Goal: Complete application form: Complete application form

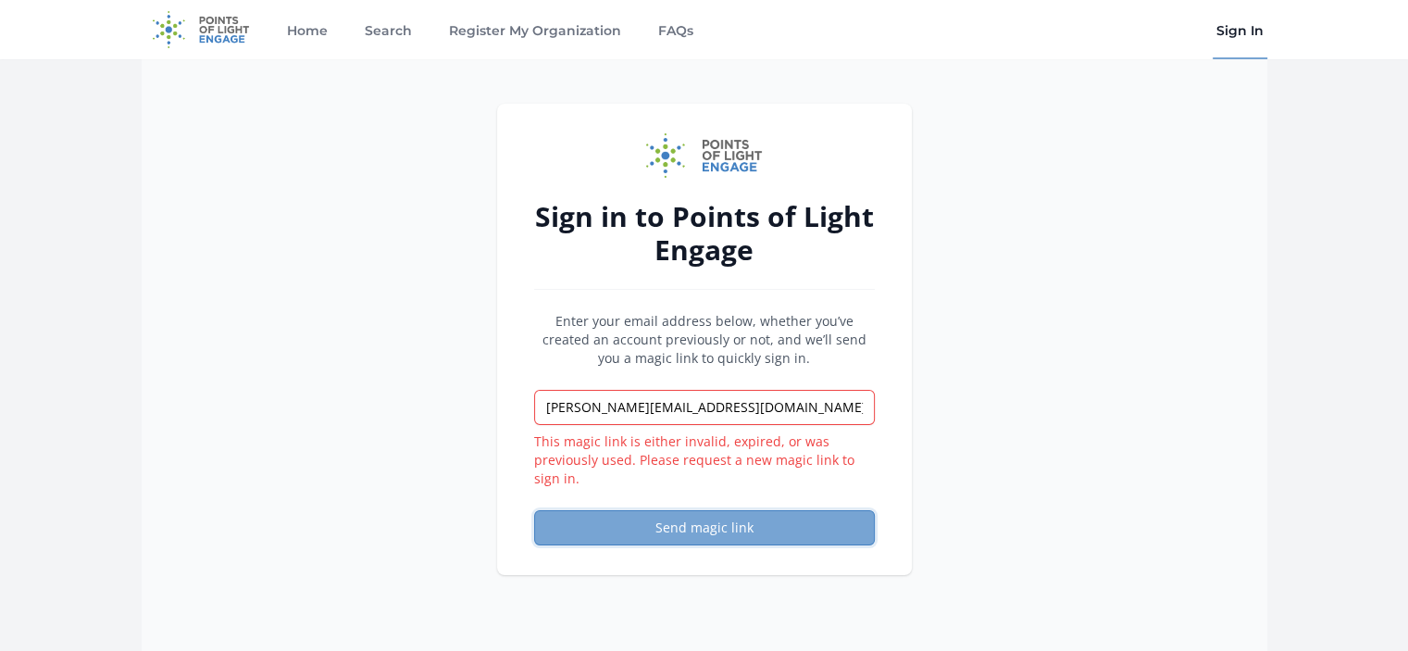
click at [685, 517] on button "Send magic link" at bounding box center [704, 527] width 341 height 35
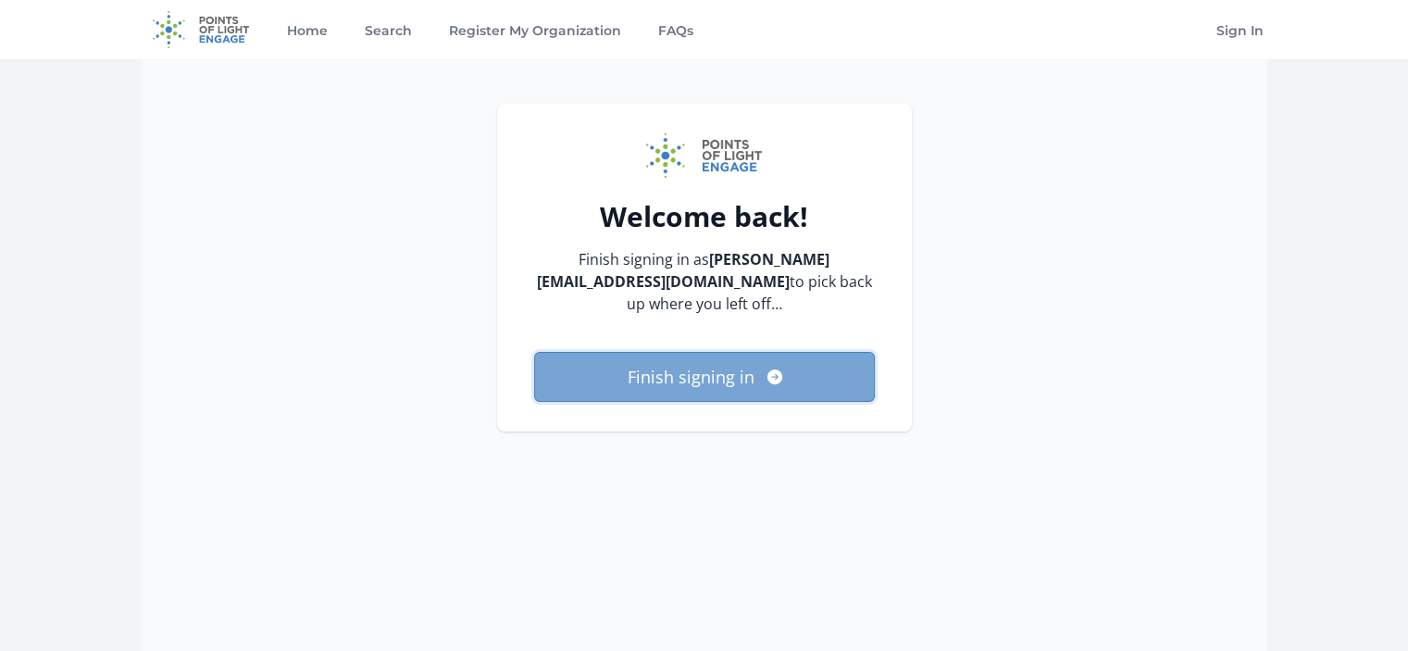
click at [704, 371] on button "Finish signing in" at bounding box center [704, 377] width 341 height 50
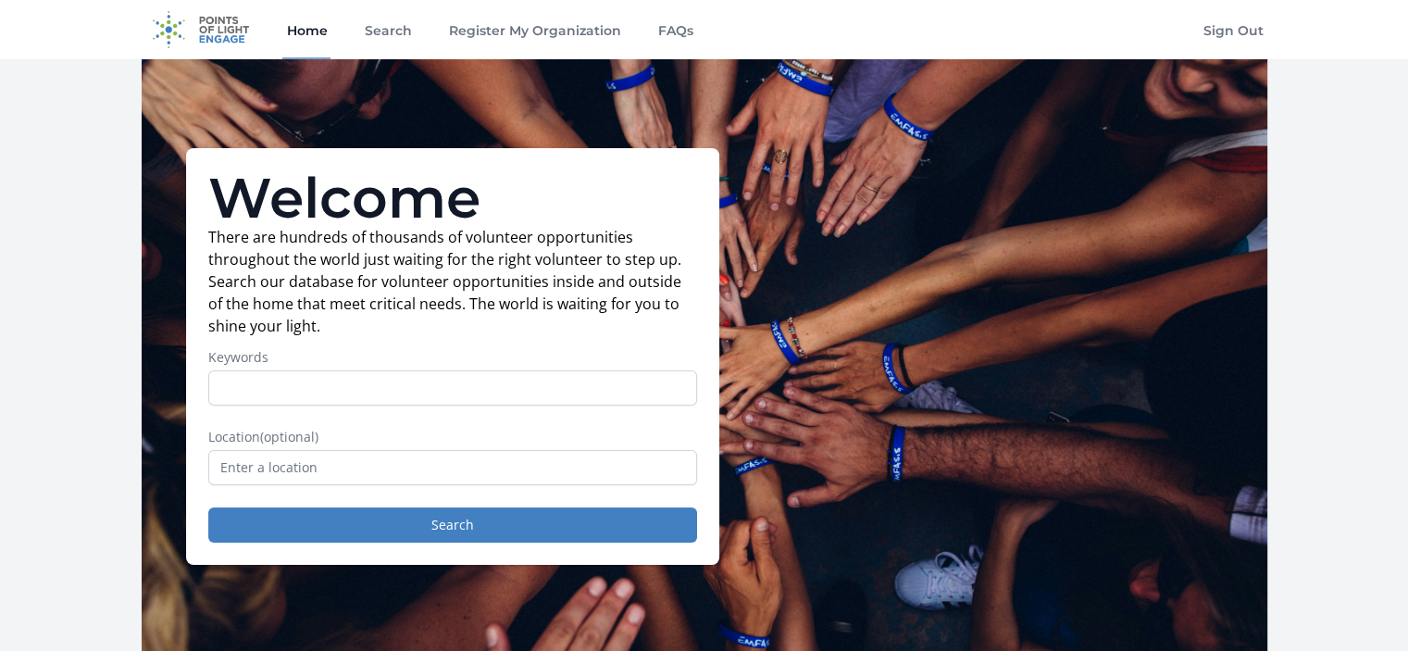
click at [954, 226] on div "Welcome There are hundreds of thousands of volunteer opportunities throughout t…" at bounding box center [705, 356] width 1126 height 594
click at [510, 29] on link "Register My Organization" at bounding box center [534, 29] width 180 height 59
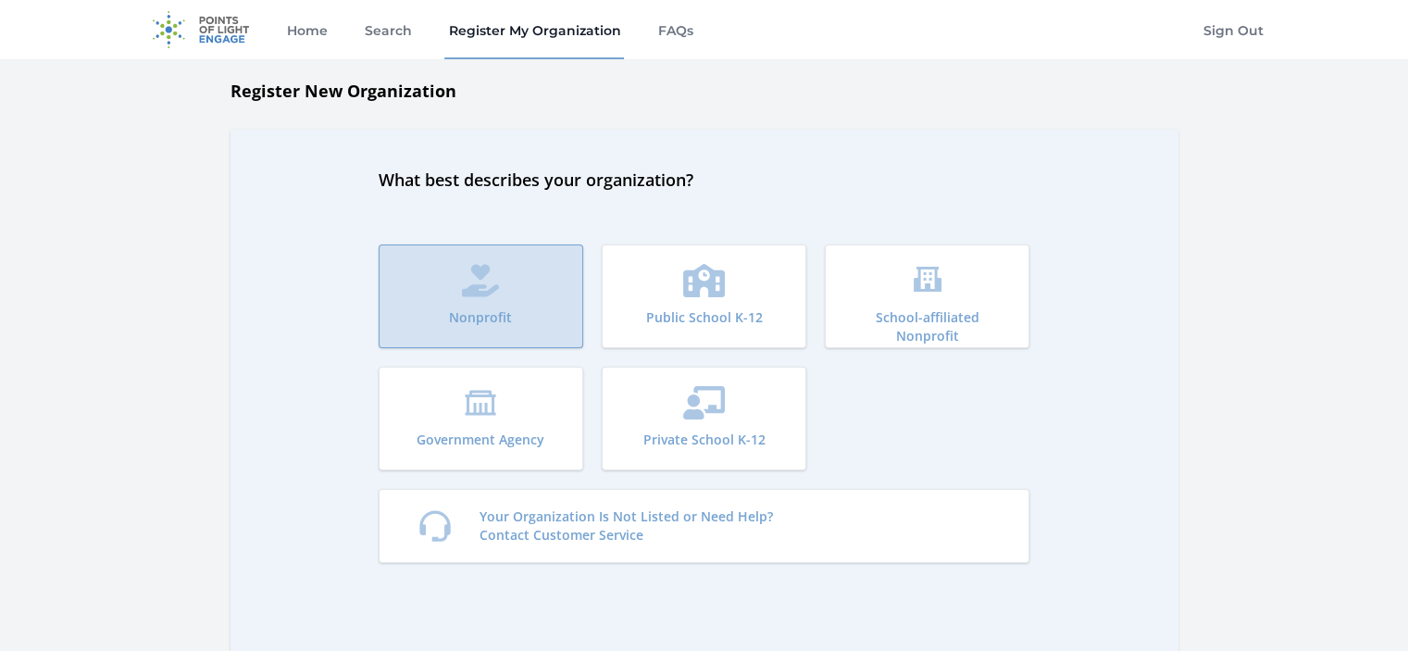
click at [484, 303] on button "Nonprofit" at bounding box center [481, 296] width 205 height 104
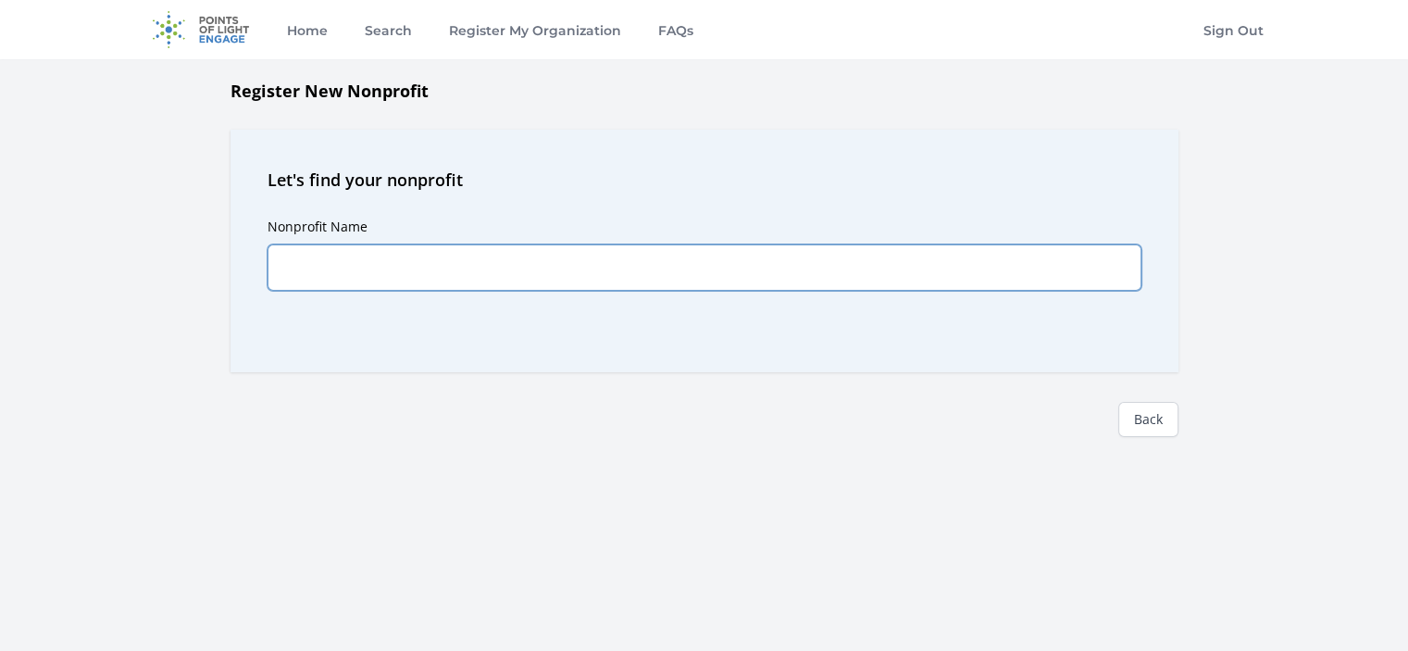
click at [411, 261] on input "Nonprofit Name" at bounding box center [705, 267] width 874 height 46
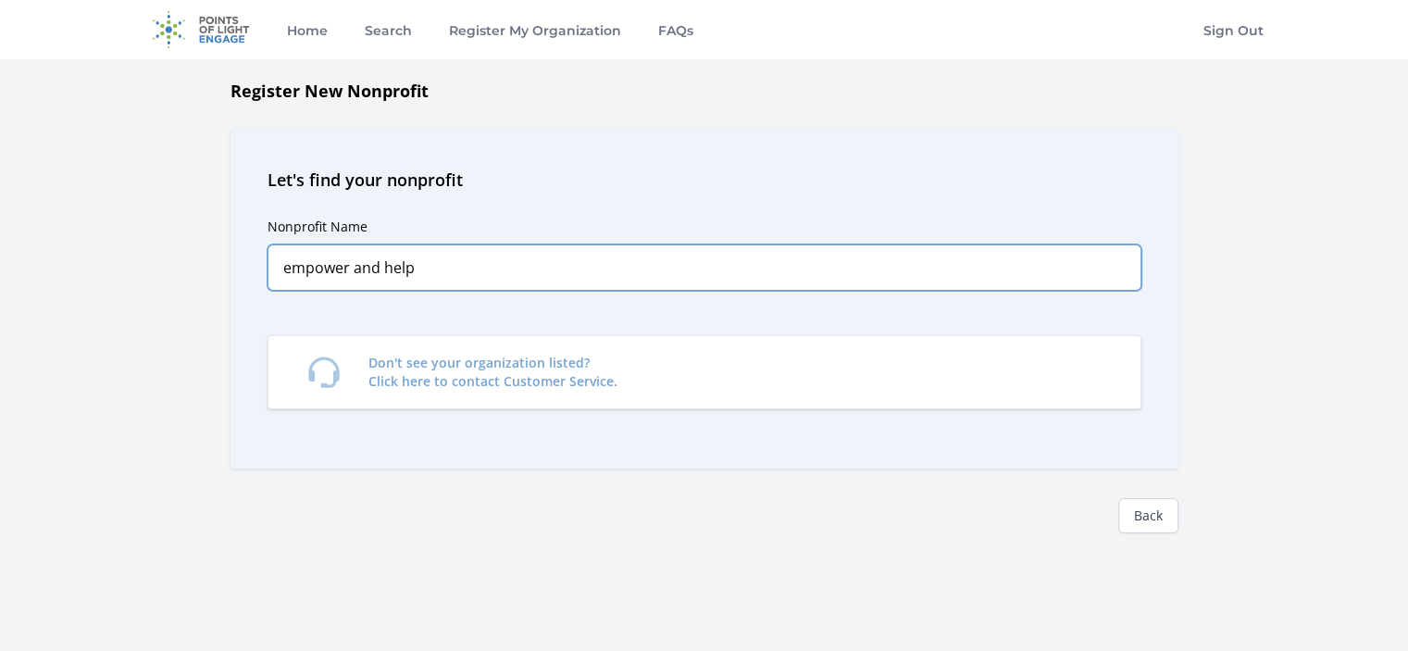
type input "empower and help"
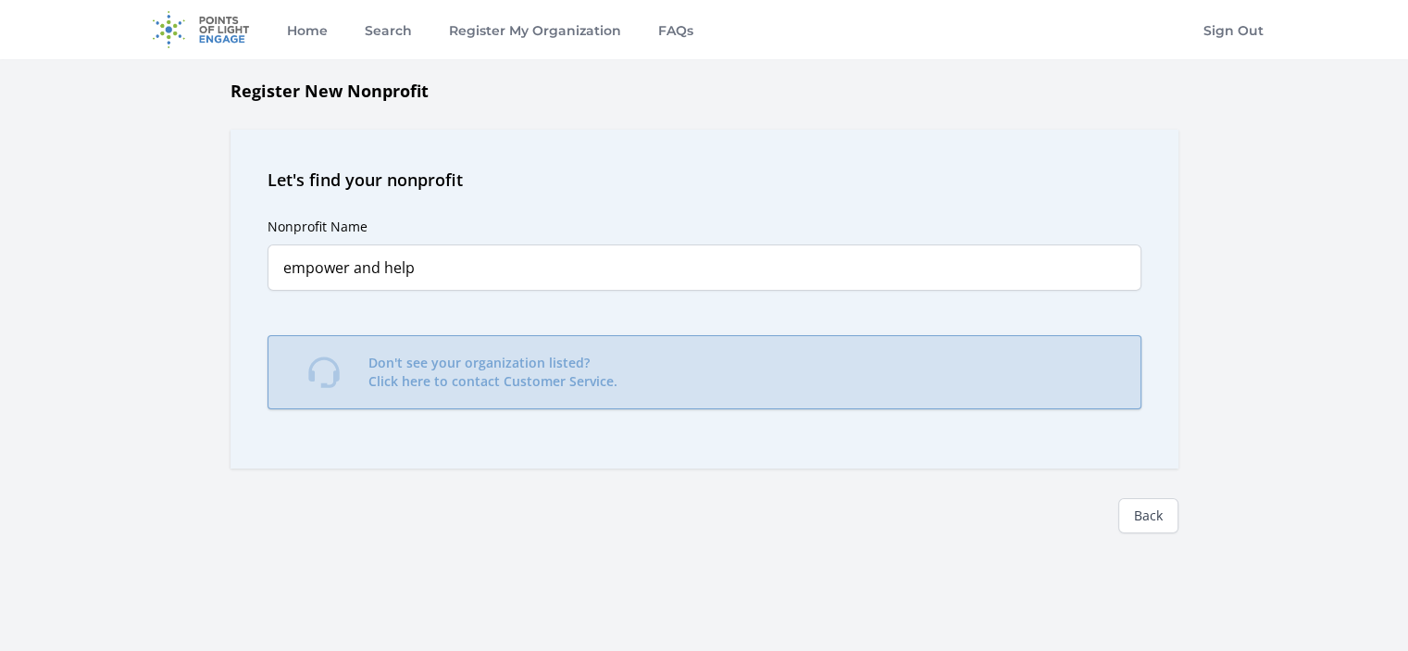
click at [452, 373] on p "Don't see your organization listed? Click here to contact Customer Service." at bounding box center [492, 372] width 249 height 37
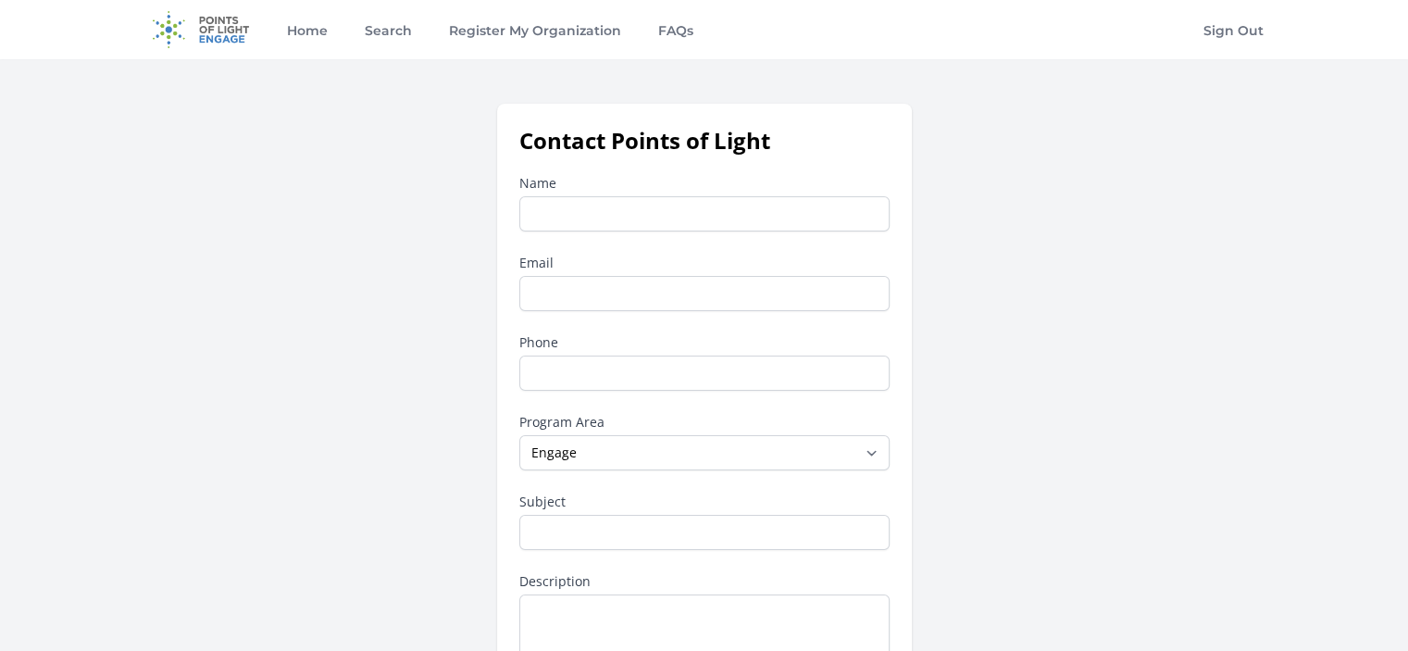
click at [578, 206] on input "Name" at bounding box center [704, 213] width 370 height 35
type input "Empower And Help"
click at [559, 280] on input "Email" at bounding box center [704, 293] width 370 height 35
type input "Contactus@empowerandhelp.com"
click at [490, 27] on link "Register My Organization" at bounding box center [534, 29] width 180 height 59
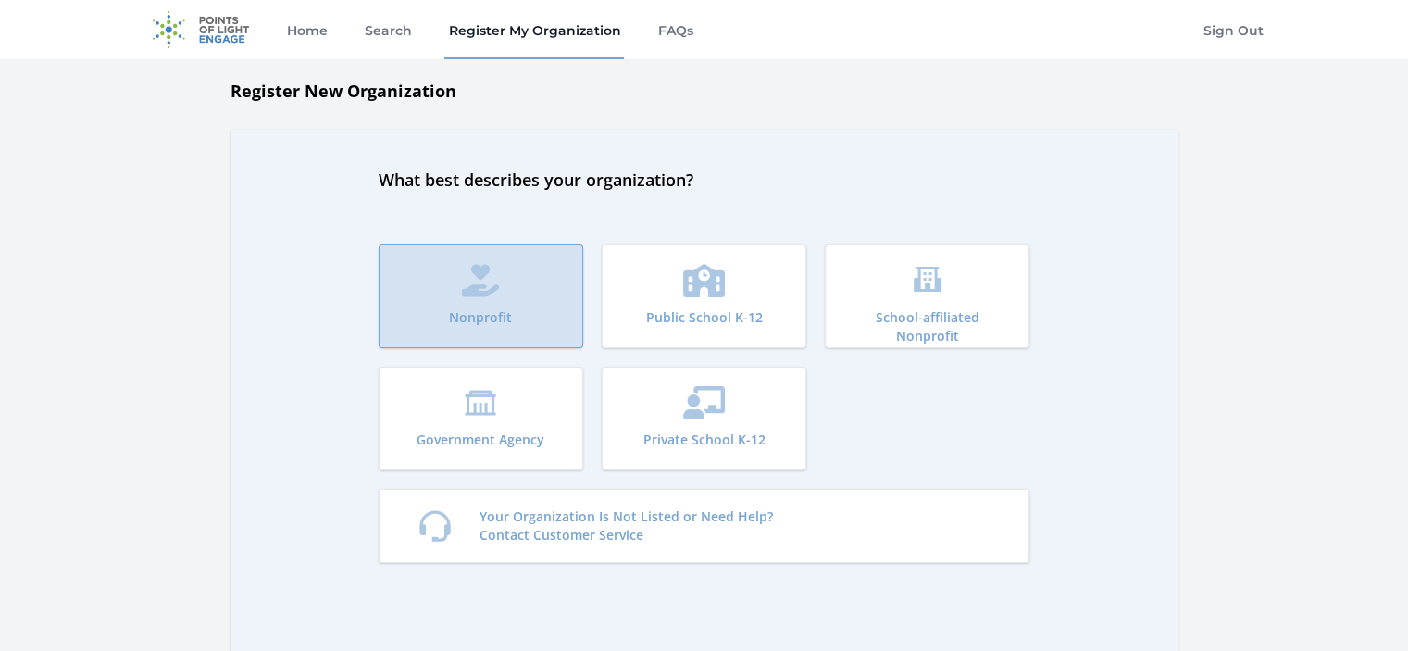
click at [479, 291] on icon "submit" at bounding box center [480, 280] width 37 height 33
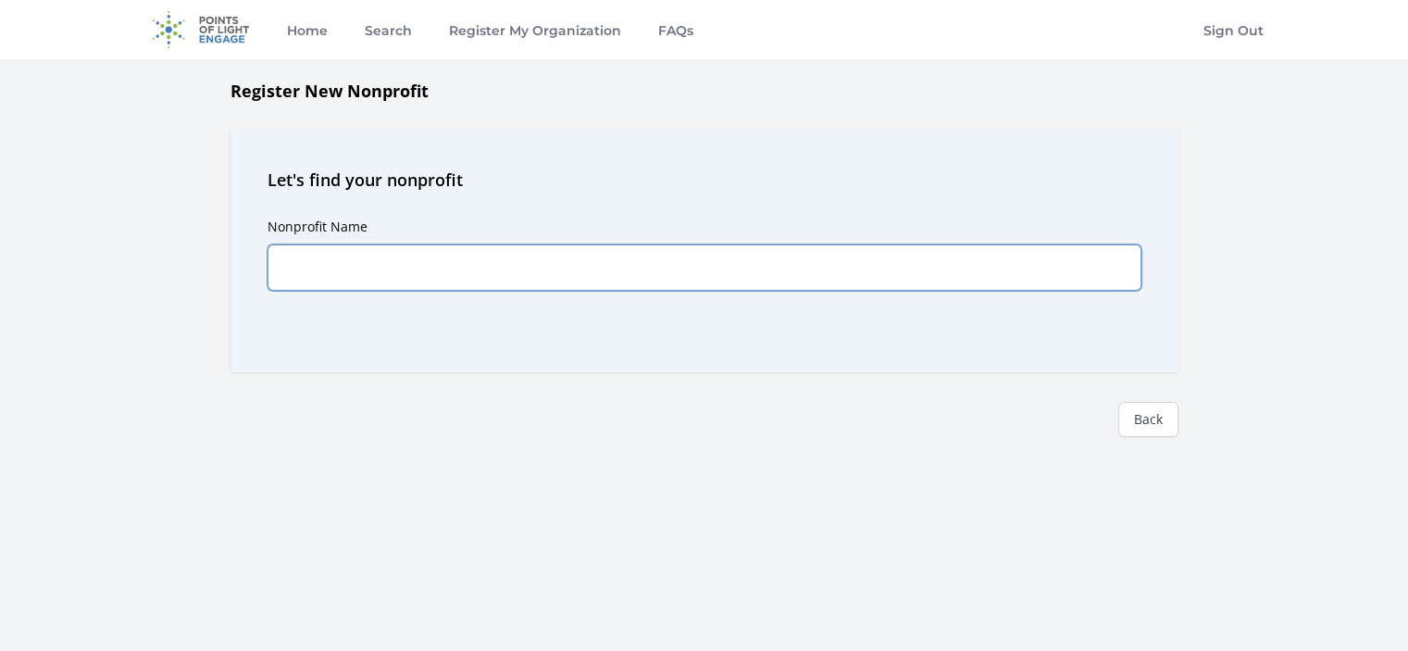
click at [477, 277] on input "Nonprofit Name" at bounding box center [705, 267] width 874 height 46
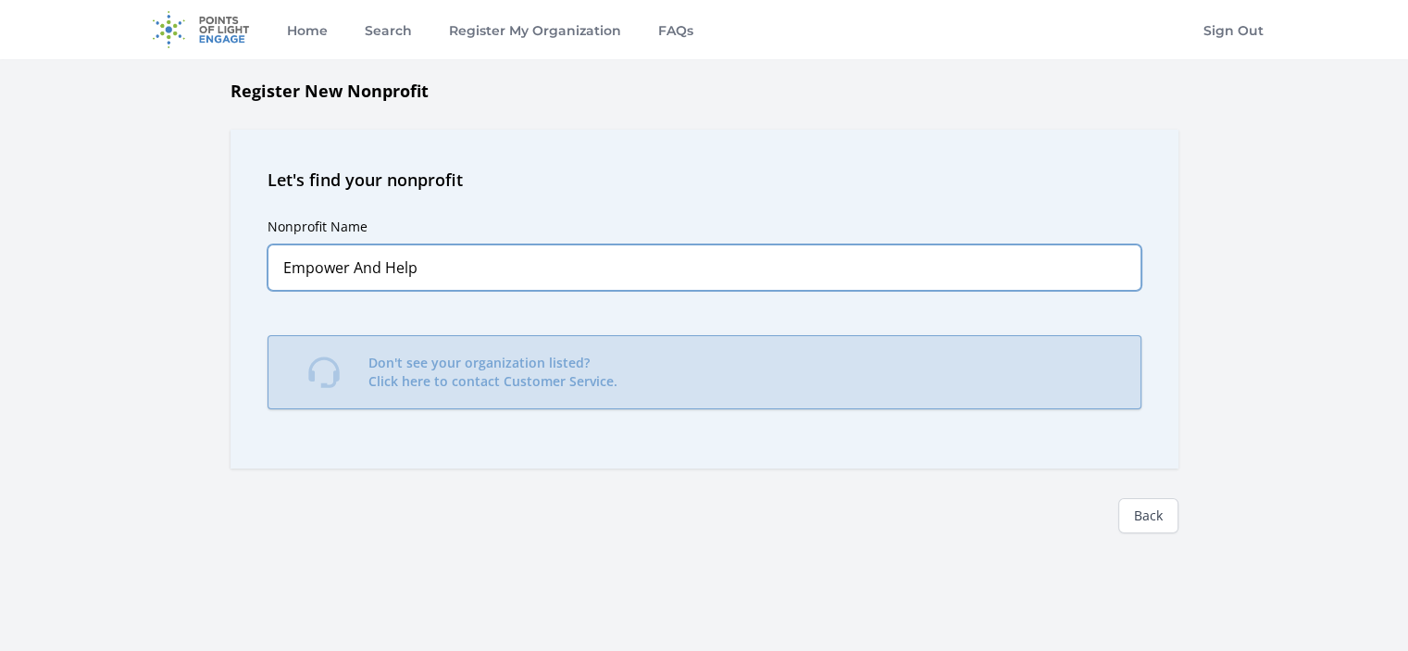
type input "Empower And Help"
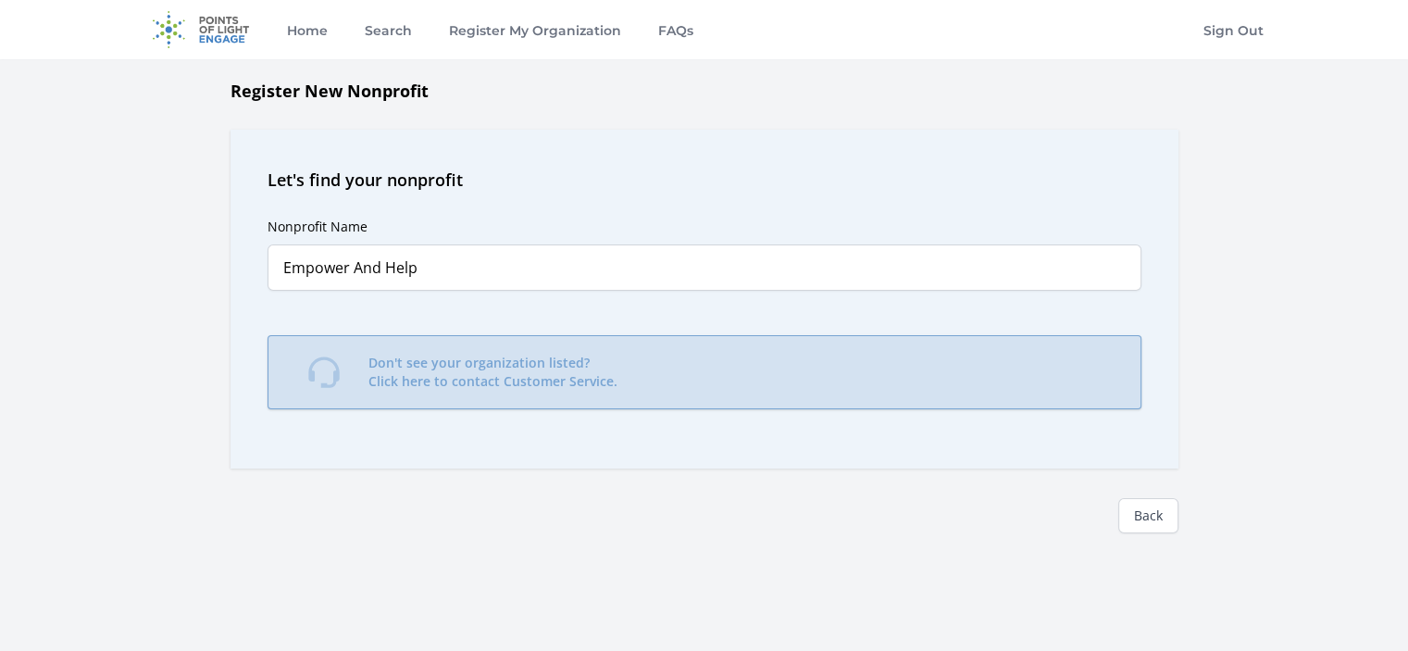
click at [437, 350] on link "Don't see your organization listed? Click here to contact Customer Service." at bounding box center [705, 372] width 874 height 74
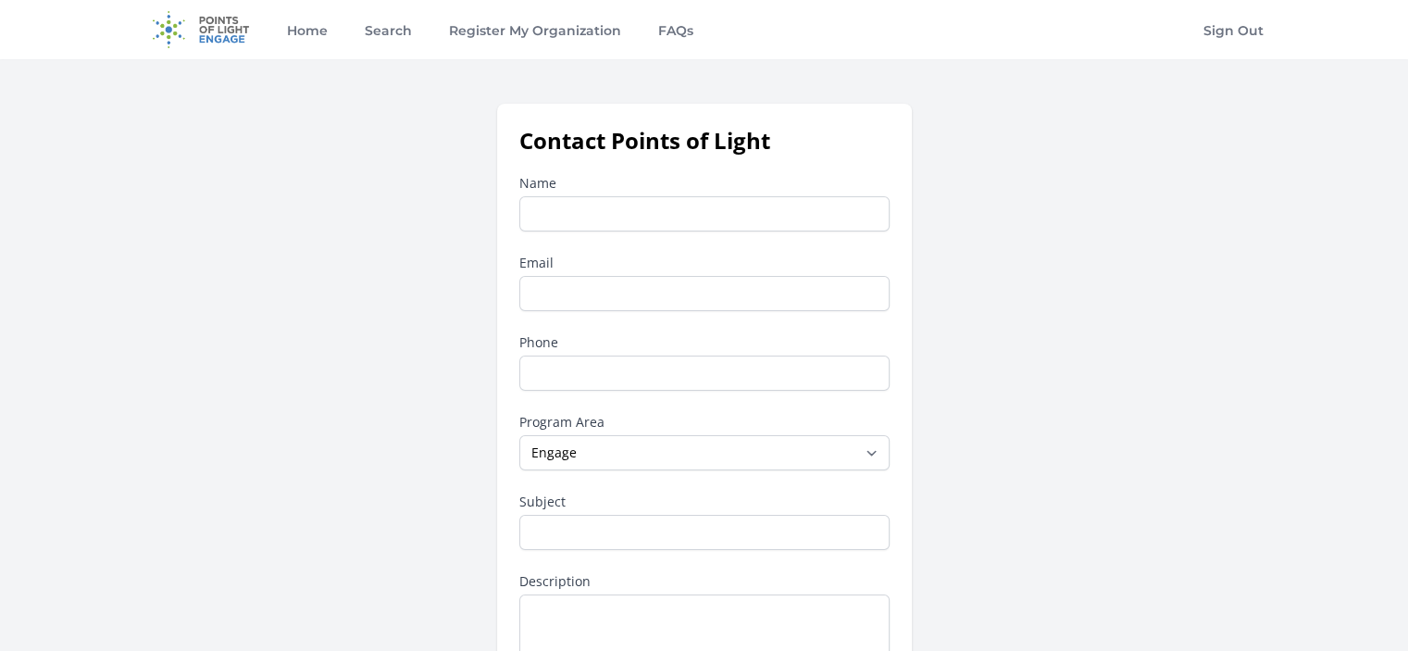
click at [567, 227] on input "Name" at bounding box center [704, 213] width 370 height 35
click at [607, 212] on input "Empower ANd Help" at bounding box center [704, 213] width 370 height 35
type input "Empower And Help"
click at [596, 293] on input "Email" at bounding box center [704, 293] width 370 height 35
type input "Contactus@empowerandhelp.com"
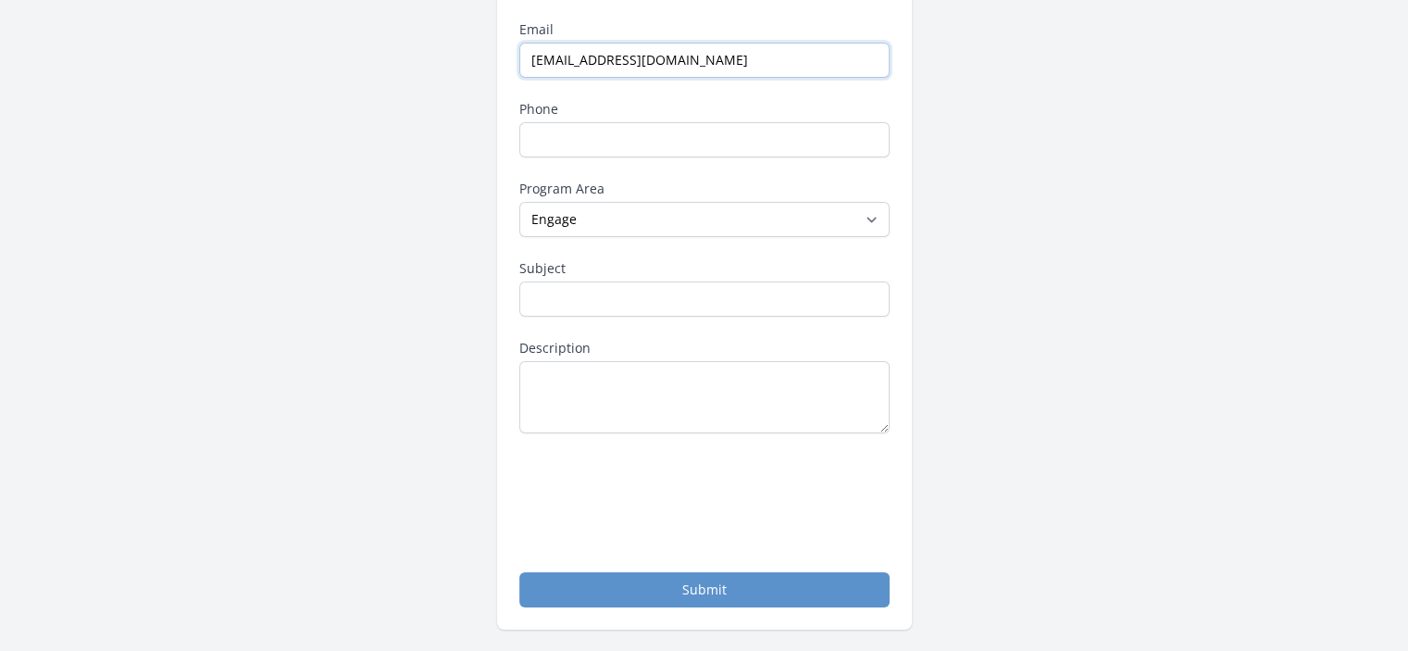
scroll to position [234, 0]
click at [873, 213] on select "--None-- Daily Point of Light Award Disney Family Volunteer Rewards Global Netw…" at bounding box center [704, 218] width 370 height 35
select select "Other"
click at [519, 201] on select "--None-- Daily Point of Light Award Disney Family Volunteer Rewards Global Netw…" at bounding box center [704, 218] width 370 height 35
click at [578, 302] on input "Subject" at bounding box center [704, 298] width 370 height 35
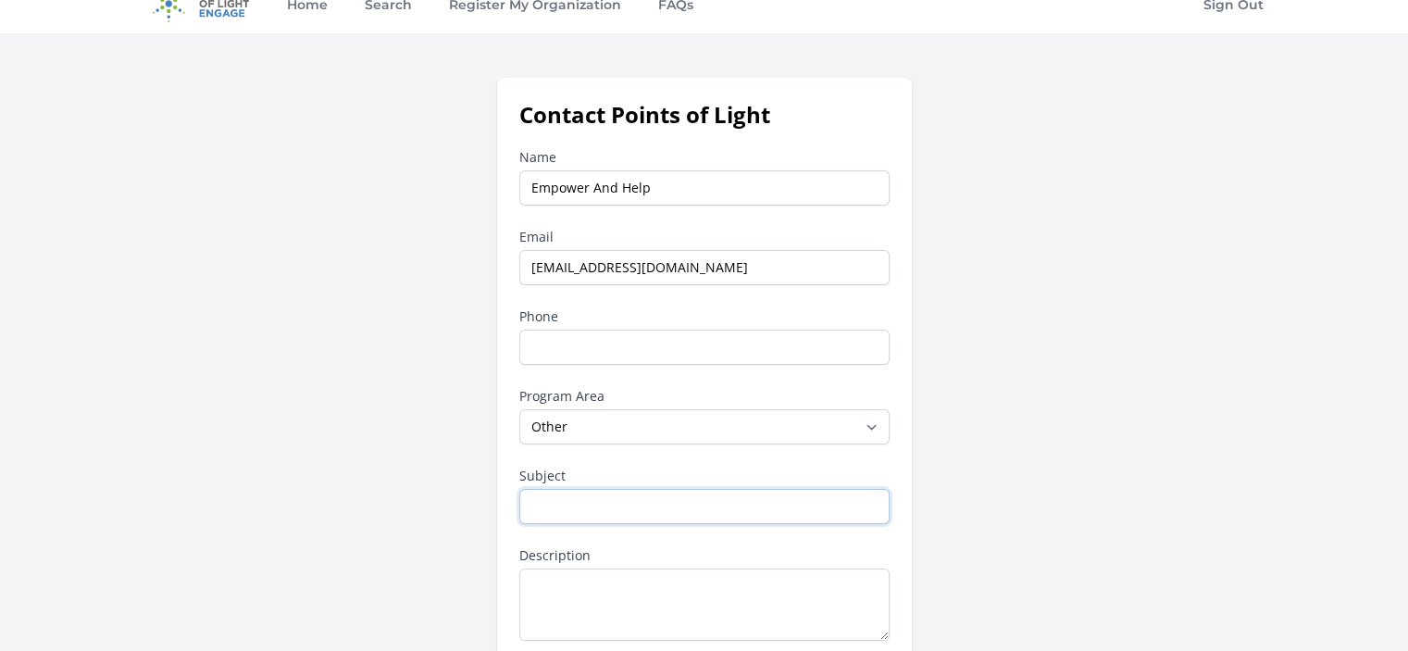
scroll to position [0, 0]
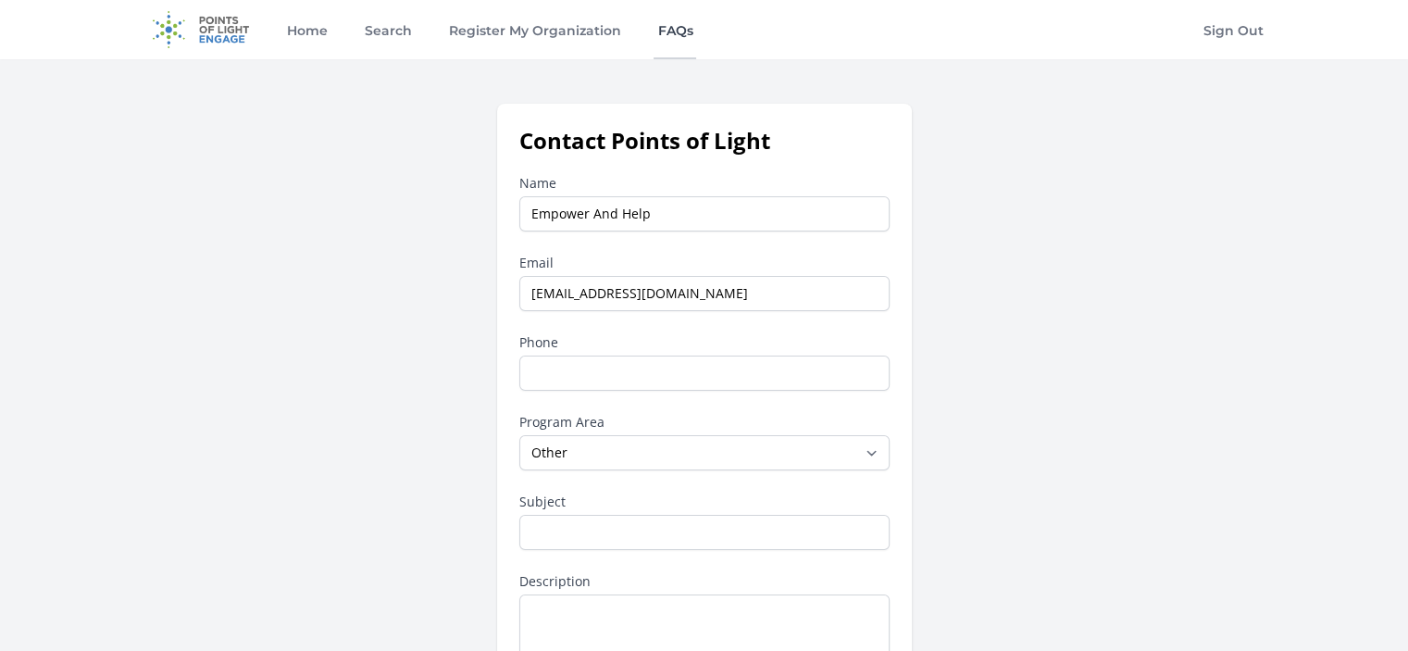
click at [687, 32] on link "FAQs" at bounding box center [675, 29] width 43 height 59
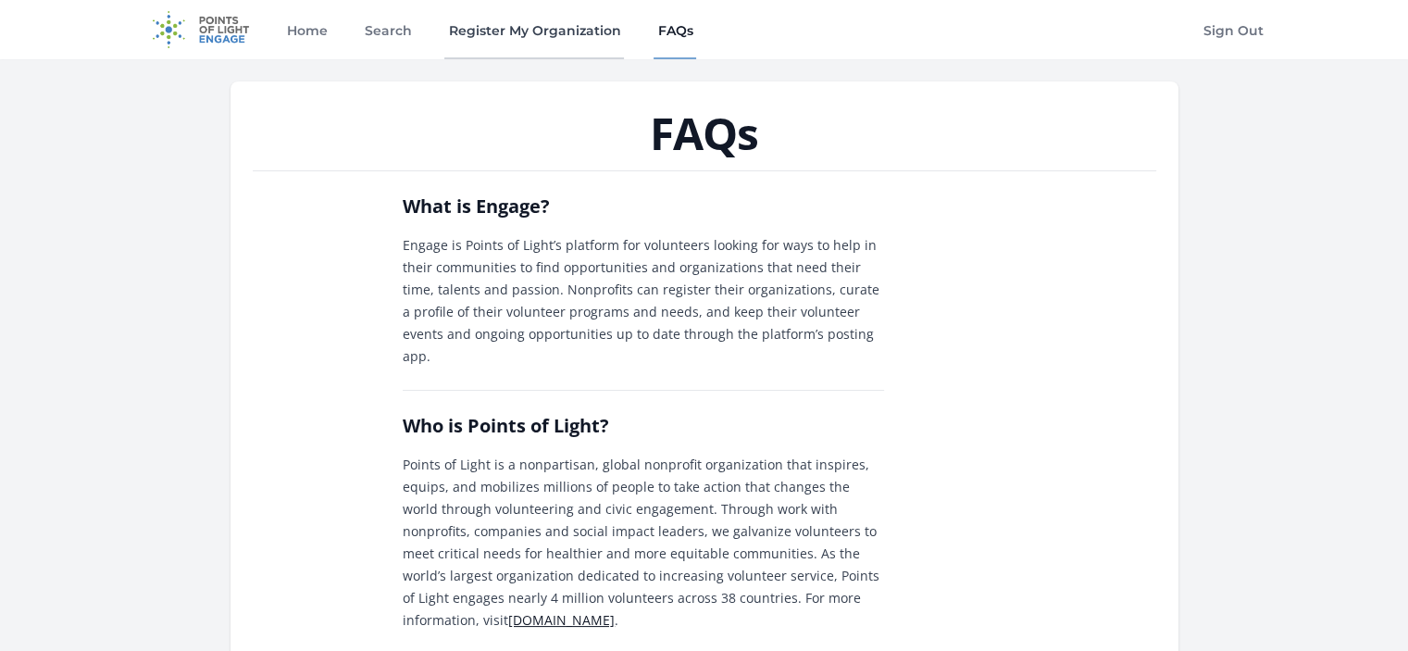
click at [533, 29] on link "Register My Organization" at bounding box center [534, 29] width 180 height 59
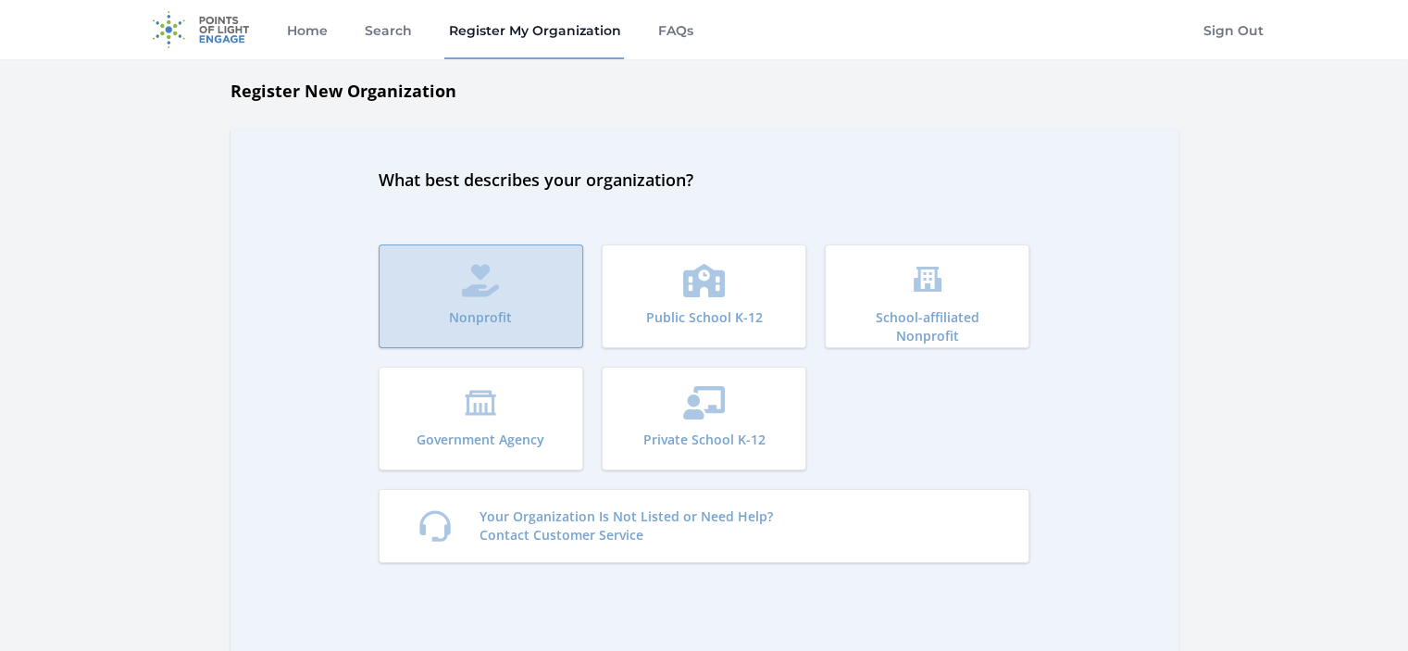
click at [500, 274] on button "Nonprofit" at bounding box center [481, 296] width 205 height 104
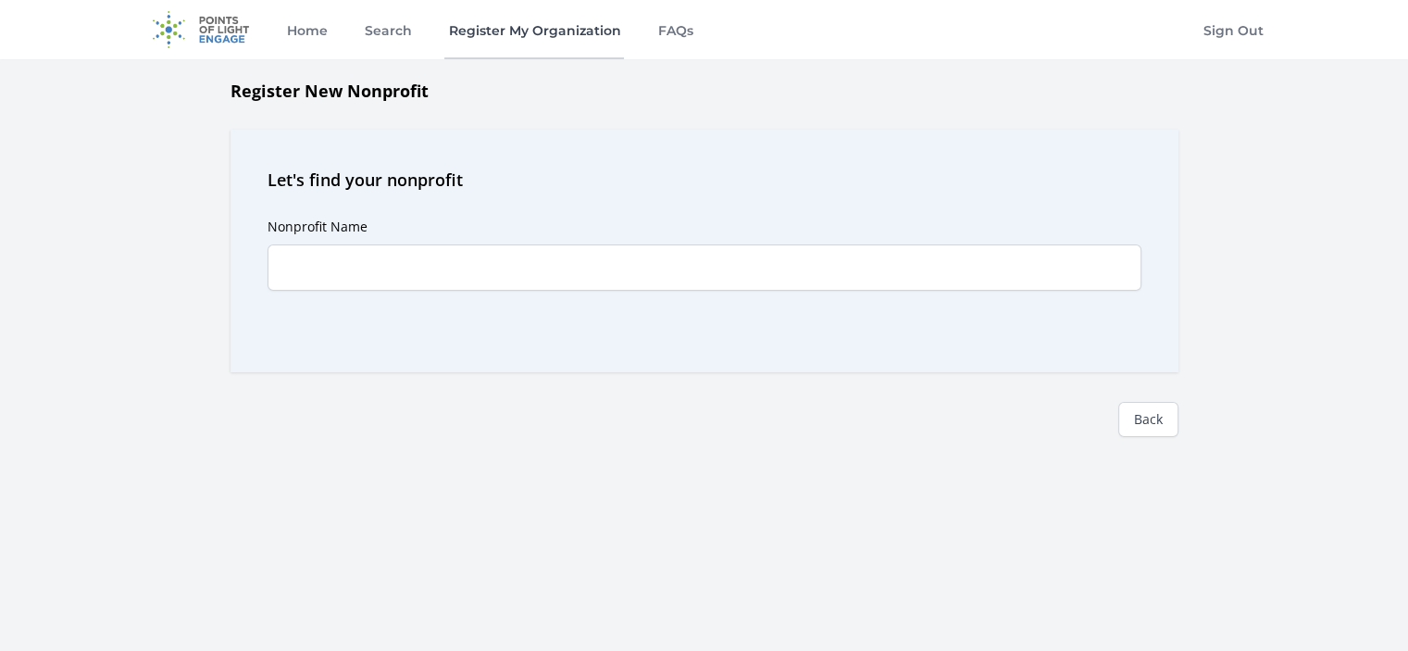
click at [544, 29] on link "Register My Organization" at bounding box center [534, 29] width 180 height 59
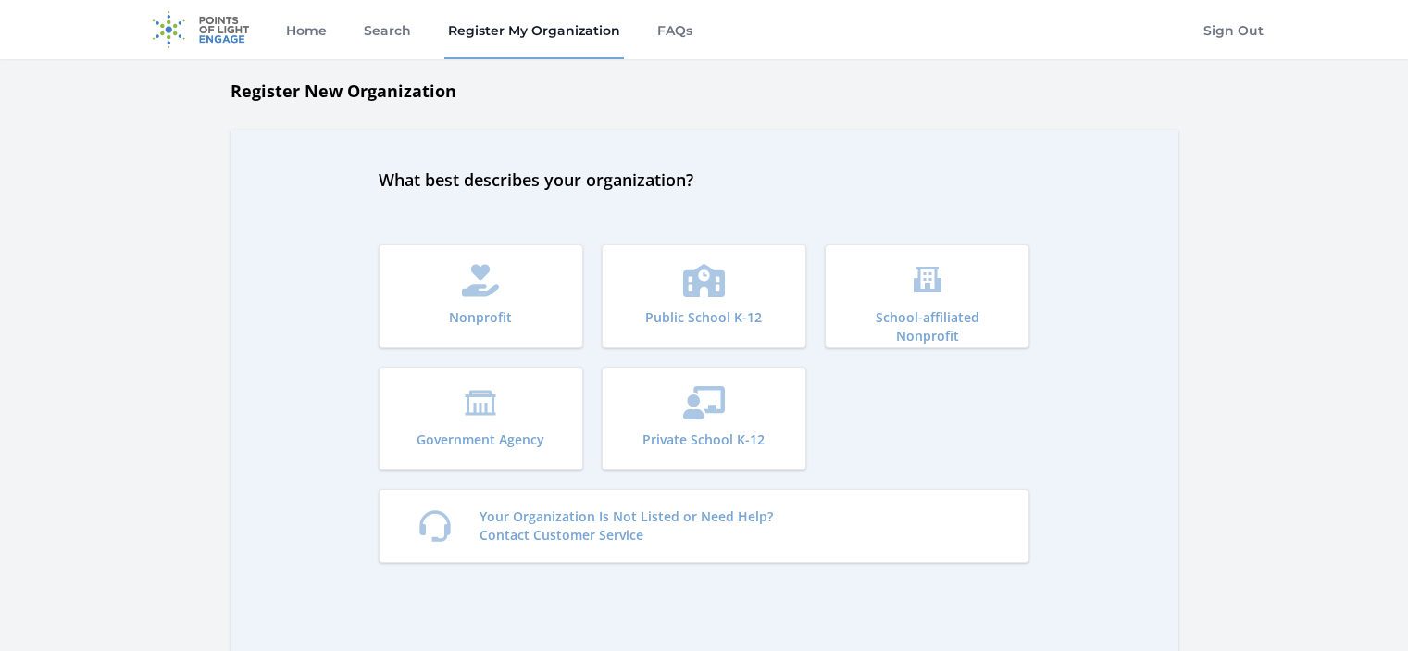
drag, startPoint x: 0, startPoint y: 0, endPoint x: 322, endPoint y: 269, distance: 419.4
click at [314, 270] on div "What best describes your organization? Nonprofit Public School K-12 School-affi…" at bounding box center [705, 391] width 948 height 522
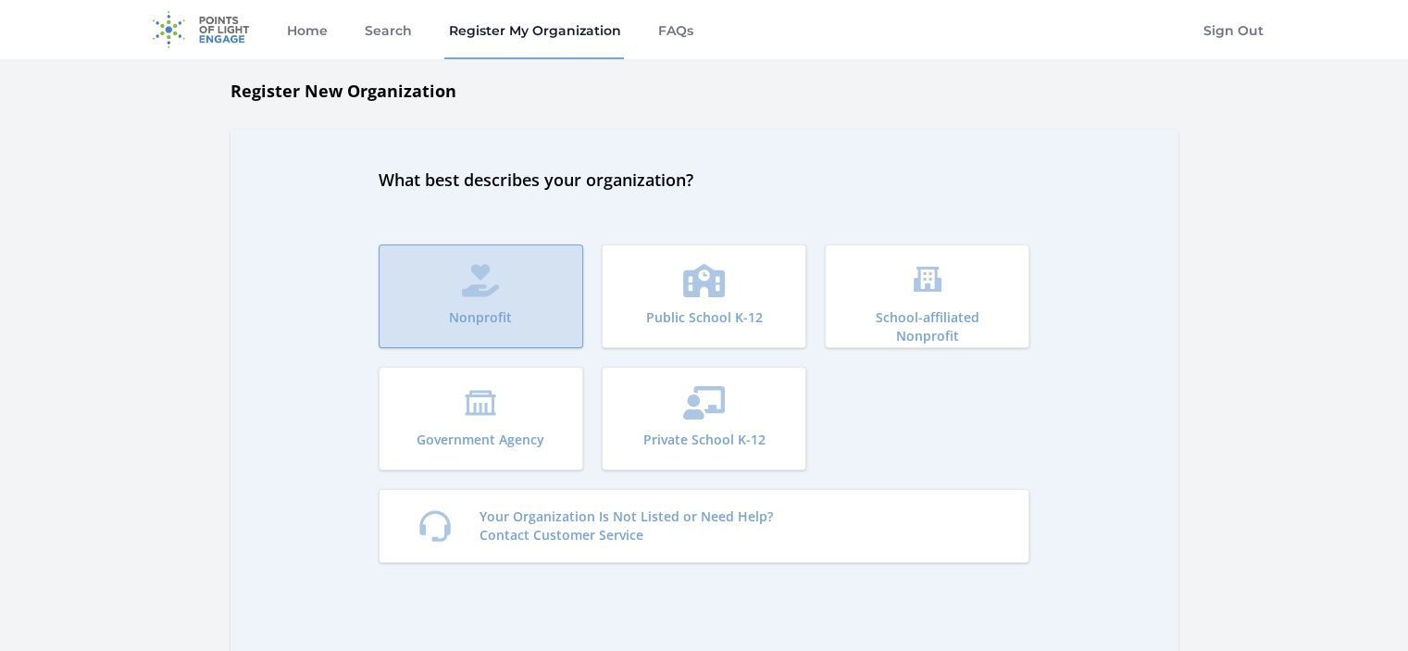
click at [478, 315] on p "Nonprofit" at bounding box center [480, 317] width 63 height 19
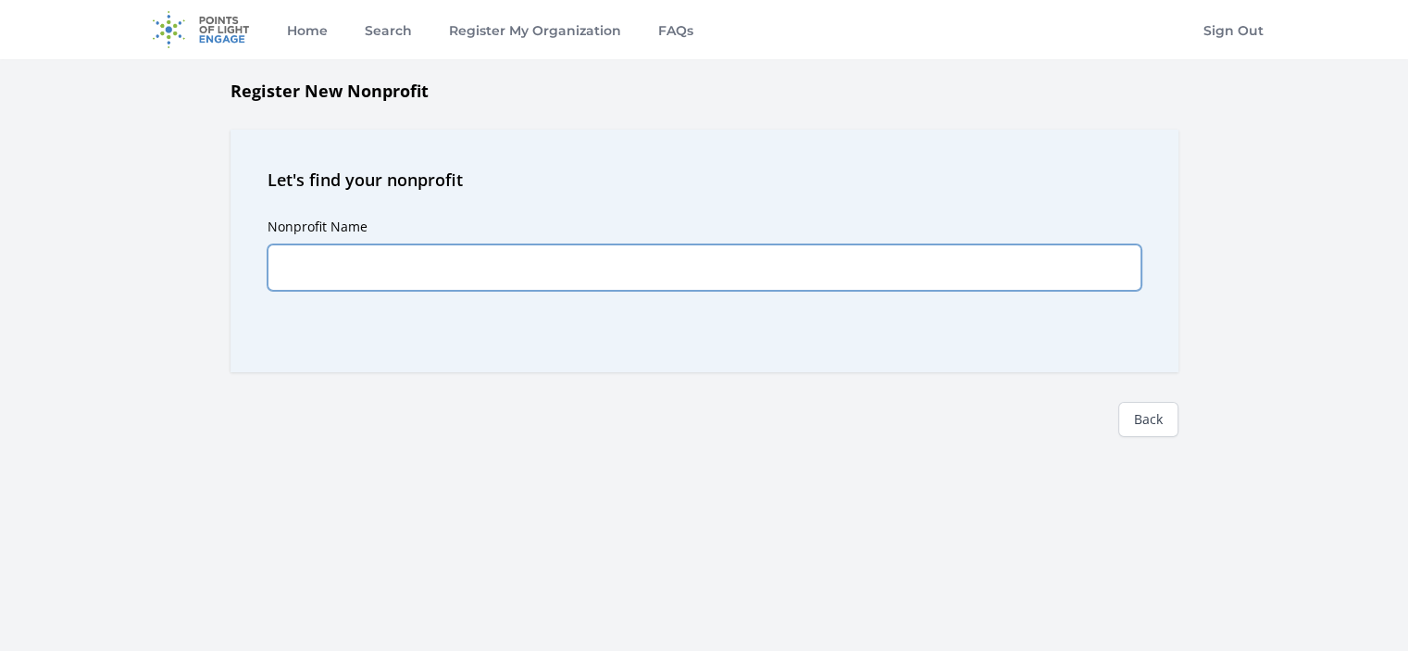
click at [414, 265] on input "Nonprofit Name" at bounding box center [705, 267] width 874 height 46
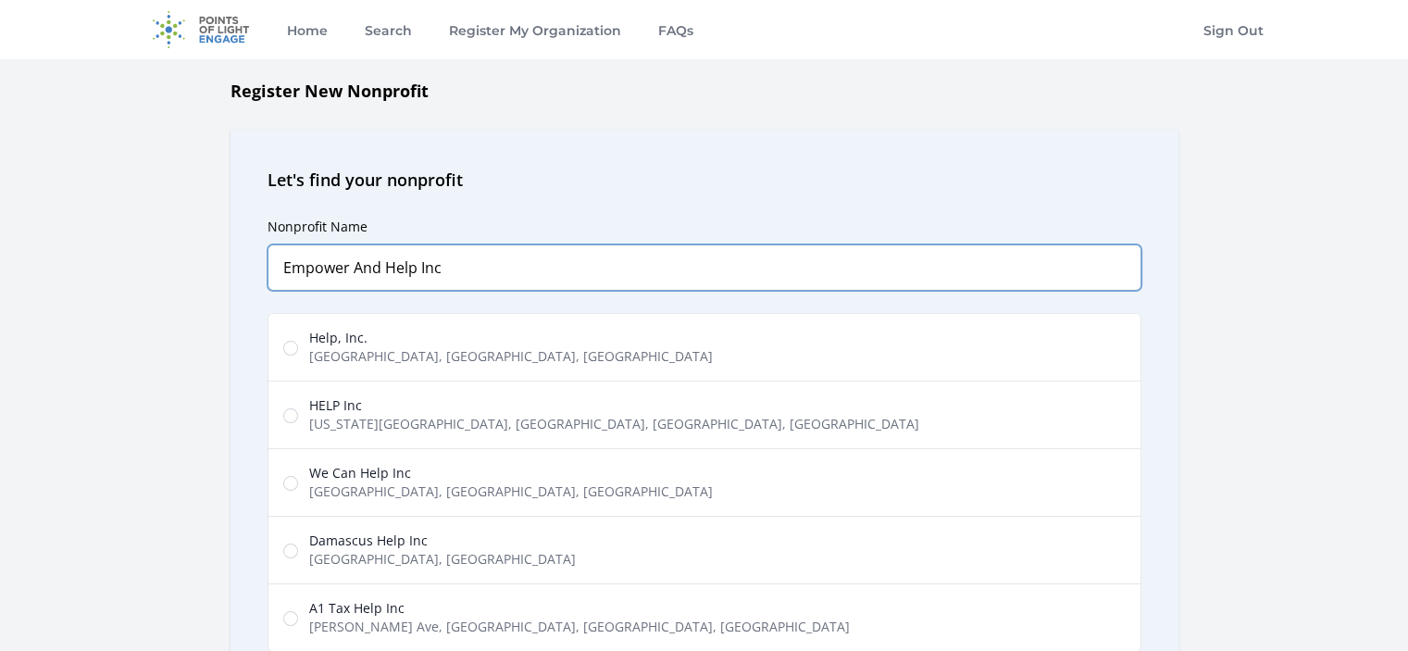
type input "Empower And Help Inc"
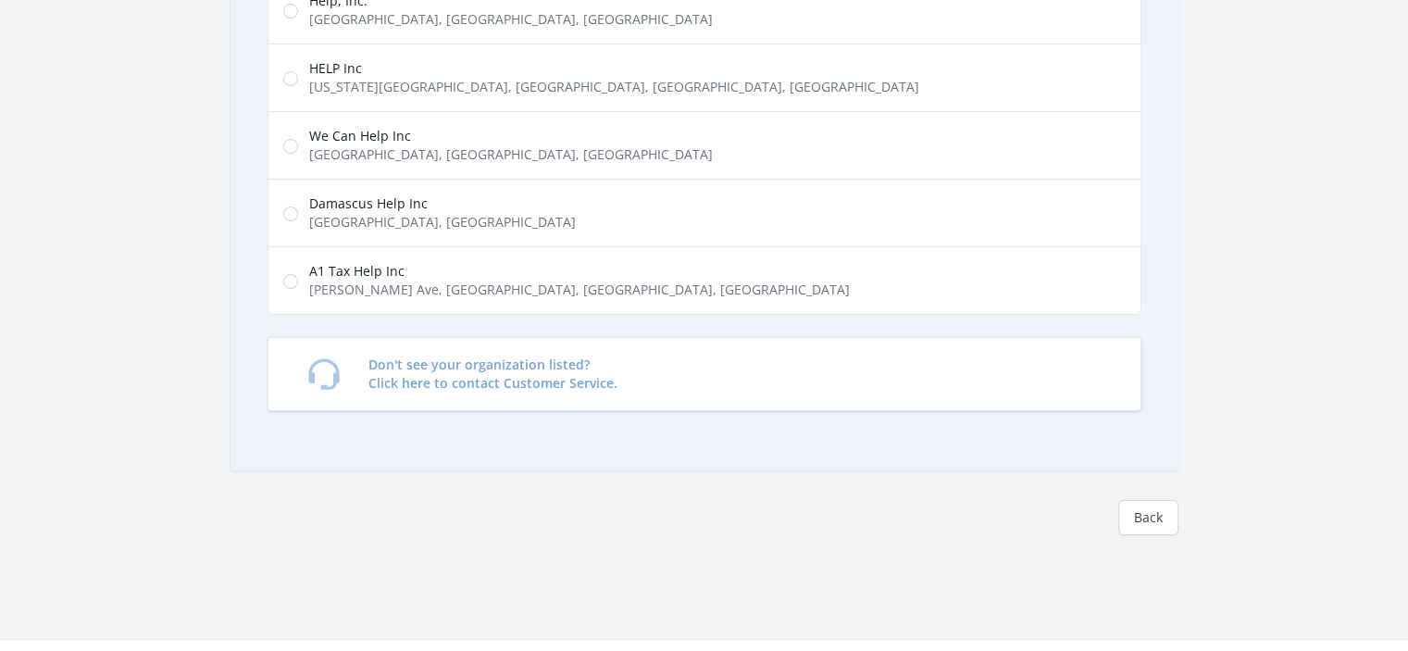
scroll to position [341, 0]
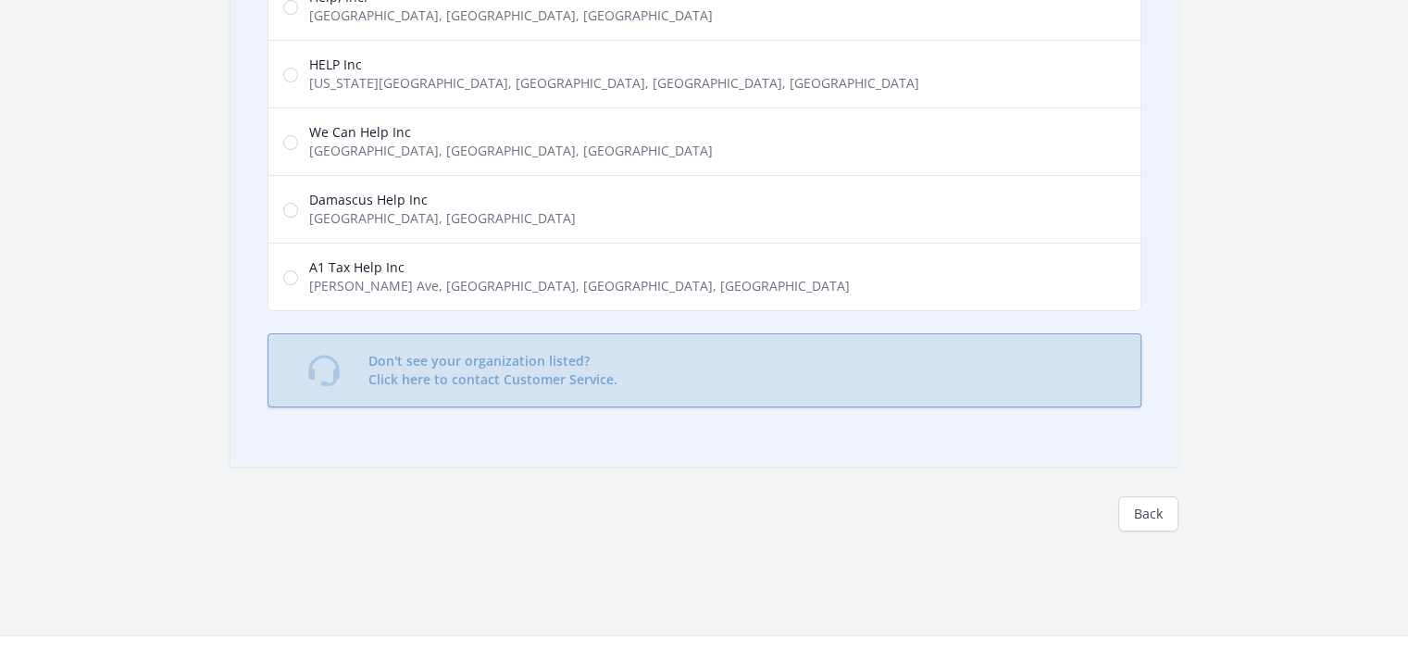
click at [535, 357] on p "Don't see your organization listed? Click here to contact Customer Service." at bounding box center [492, 370] width 249 height 37
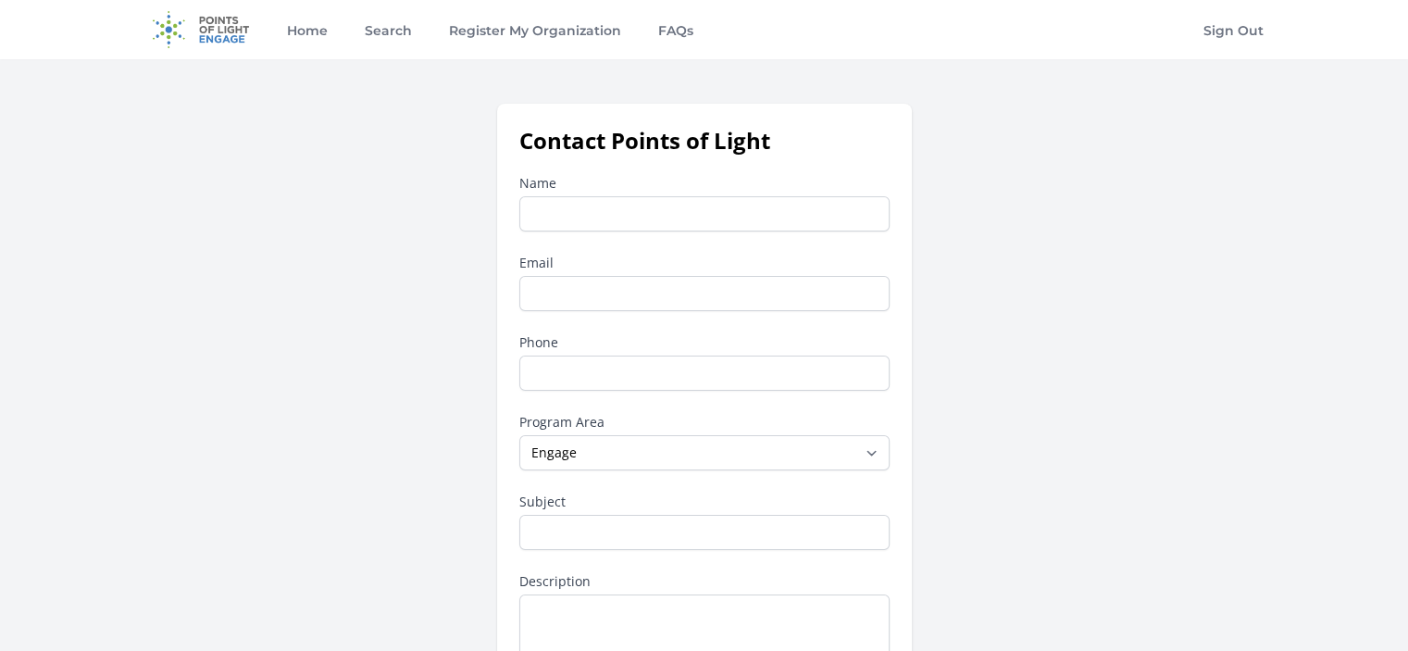
click at [581, 218] on input "Name" at bounding box center [704, 213] width 370 height 35
type input "e"
type input "Empower And Help"
click at [607, 295] on input "Email" at bounding box center [704, 293] width 370 height 35
type input "[EMAIL_ADDRESS][DOMAIN_NAME]"
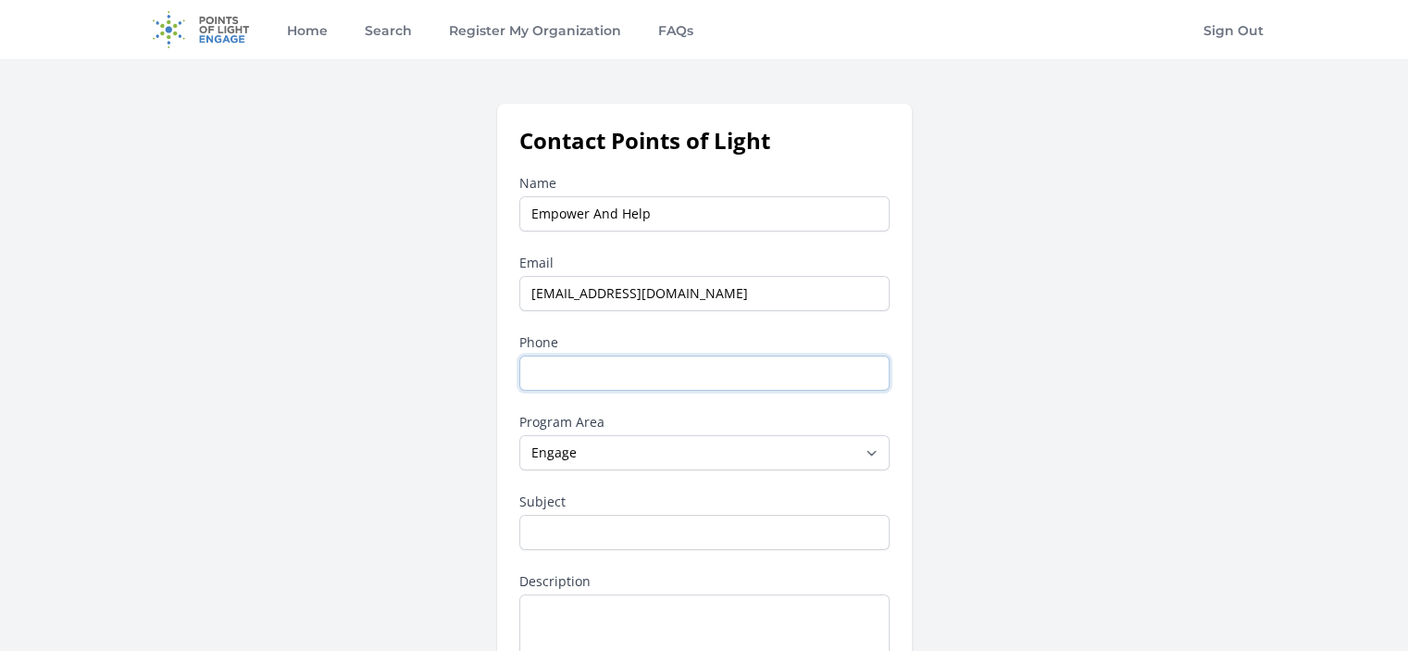
click at [592, 379] on input "Phone" at bounding box center [704, 373] width 370 height 35
type input "[PHONE_NUMBER]"
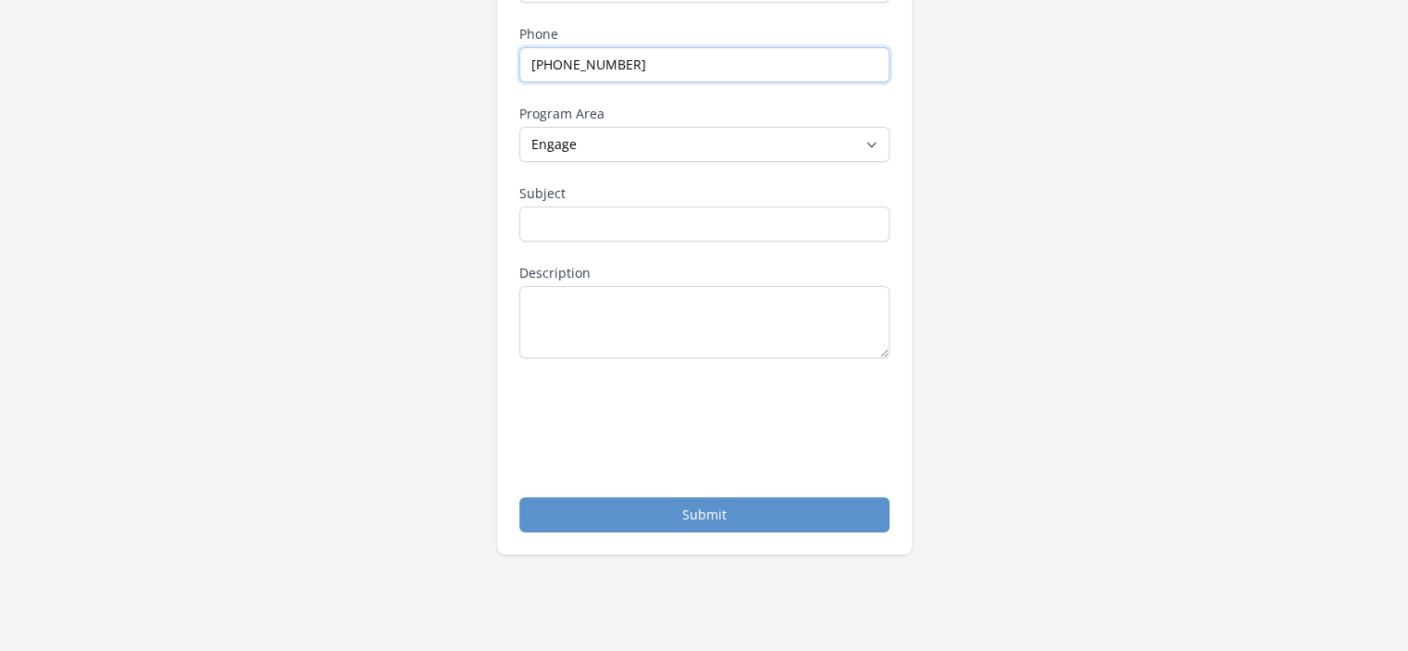
scroll to position [317, 0]
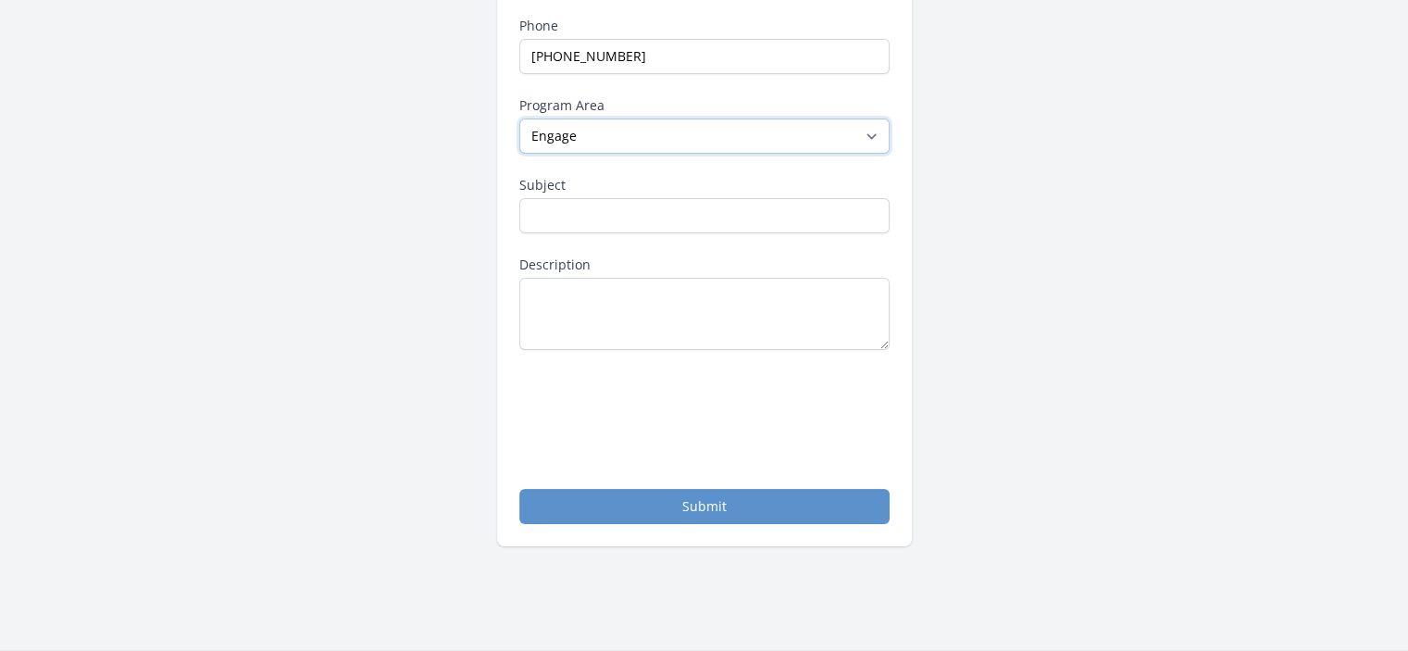
click at [876, 126] on select "--None-- Daily Point of Light Award Disney Family Volunteer Rewards Global Netw…" at bounding box center [704, 136] width 370 height 35
select select "Other"
click at [519, 119] on select "--None-- Daily Point of Light Award Disney Family Volunteer Rewards Global Netw…" at bounding box center [704, 136] width 370 height 35
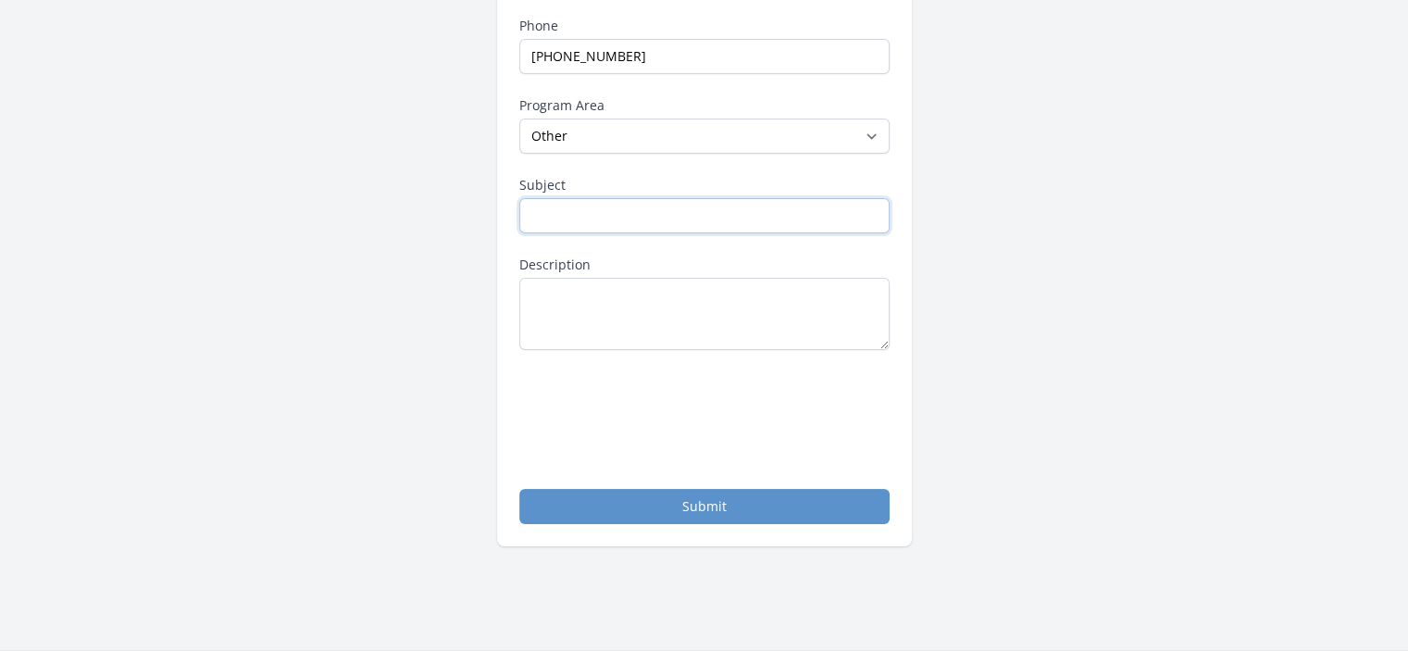
click at [587, 210] on input "Subject" at bounding box center [704, 215] width 370 height 35
type input "Register My organization"
click at [581, 292] on textarea "Description" at bounding box center [704, 314] width 370 height 72
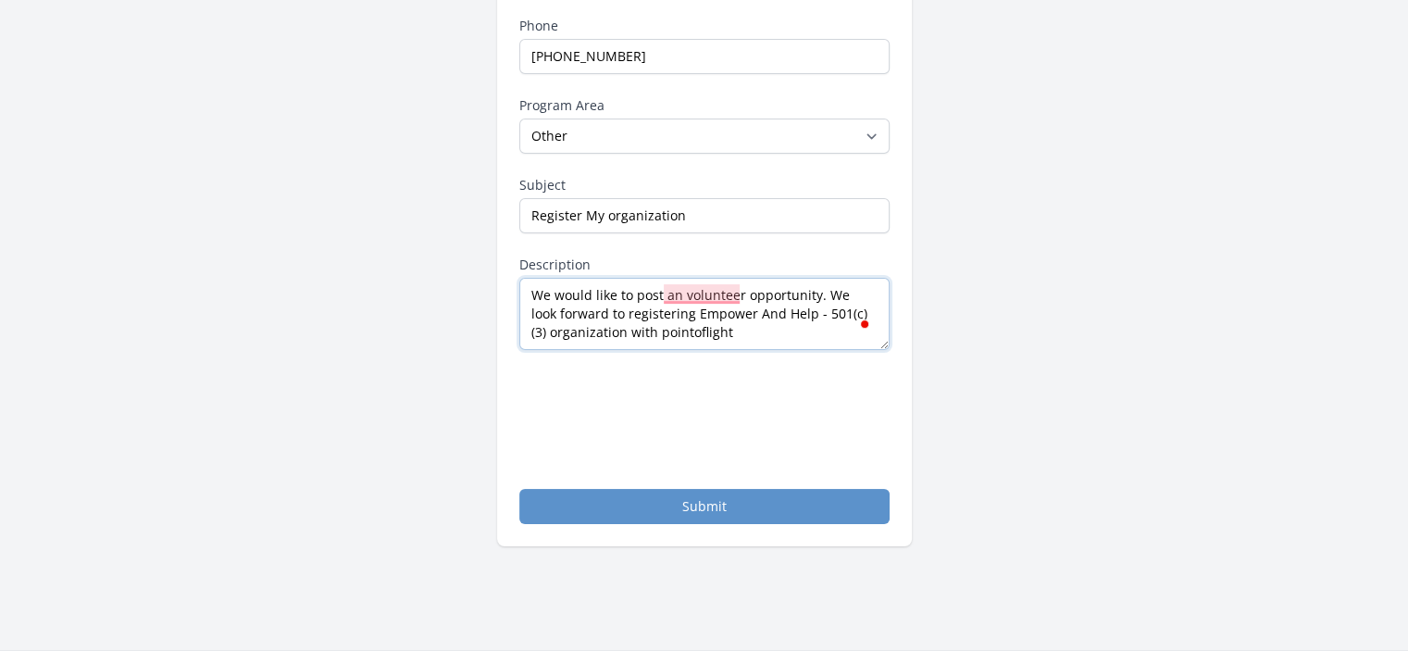
type textarea "We would like to post an volunteer opportunity. We look forward to registering …"
click at [676, 492] on button "Submit" at bounding box center [704, 506] width 370 height 35
